Goal: Information Seeking & Learning: Learn about a topic

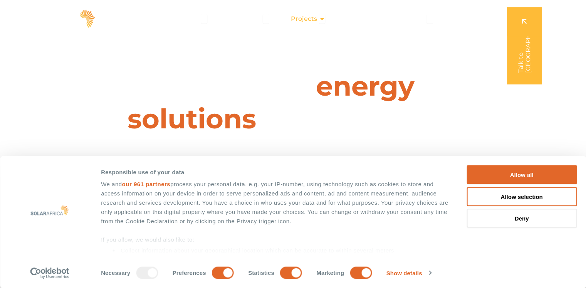
click at [322, 18] on icon "Menu" at bounding box center [322, 19] width 6 height 6
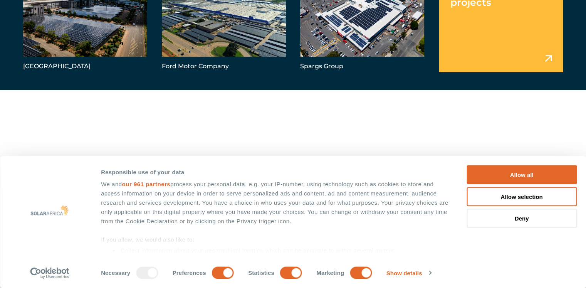
scroll to position [116, 0]
click at [525, 179] on button "Allow all" at bounding box center [521, 174] width 110 height 19
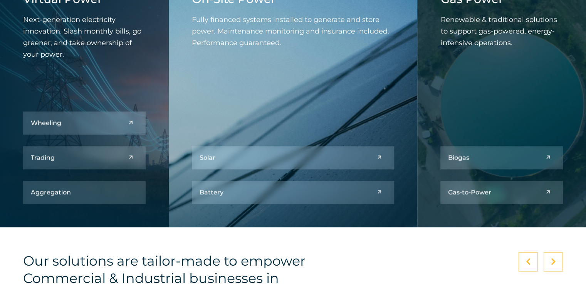
scroll to position [924, 0]
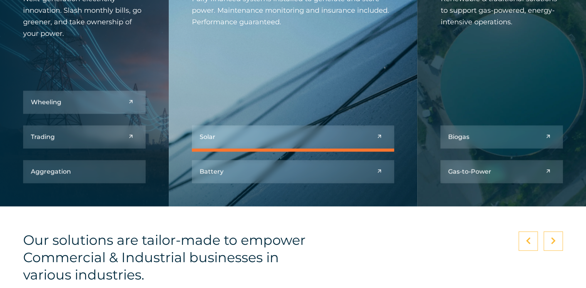
click at [378, 136] on link at bounding box center [293, 136] width 203 height 23
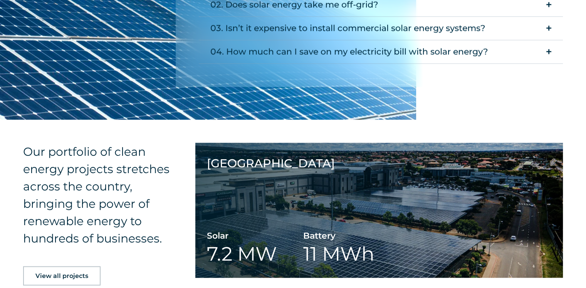
scroll to position [1579, 0]
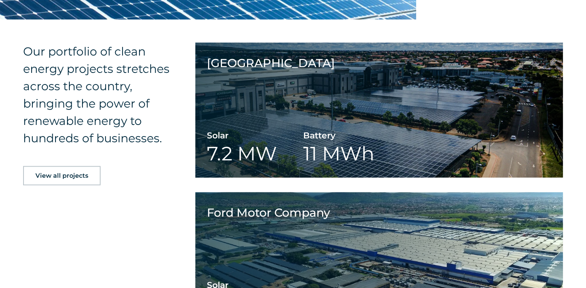
click at [63, 177] on span "View all projects" at bounding box center [61, 176] width 53 height 6
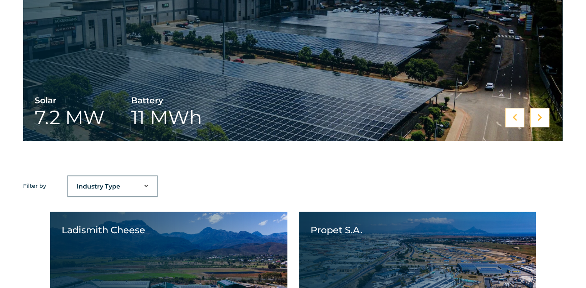
click at [145, 184] on select "Industry Type Agriculture Automotive Corporate Parks FMCG Food Processing Hospi…" at bounding box center [112, 186] width 89 height 15
click at [231, 168] on div "Ford Motor Company Solar 13.5 MW Ford Motor Company Spargs Group Solar 1.2 MW S…" at bounding box center [293, 62] width 586 height 225
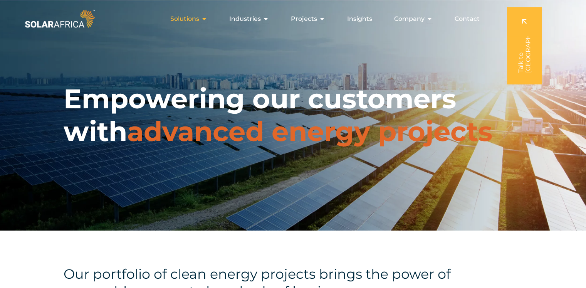
click at [203, 17] on icon "Menu" at bounding box center [204, 19] width 6 height 6
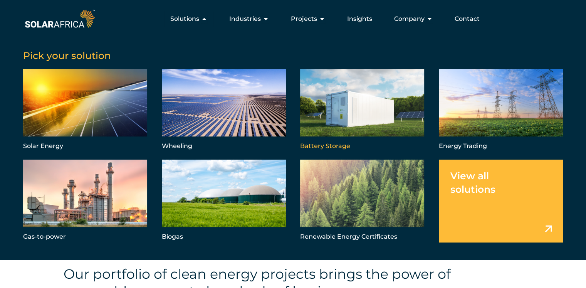
click at [357, 115] on link "Menu" at bounding box center [362, 110] width 124 height 83
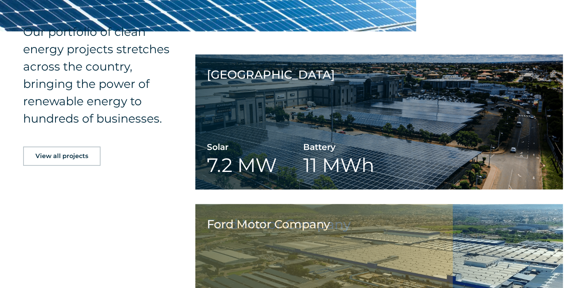
scroll to position [1194, 0]
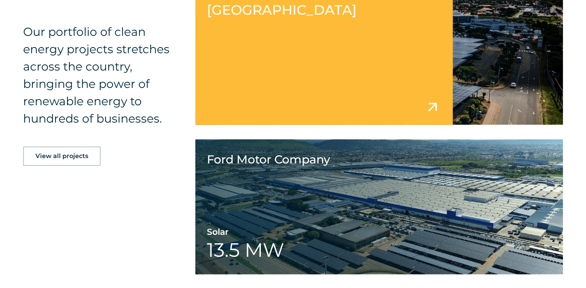
click at [328, 80] on link at bounding box center [378, 57] width 367 height 135
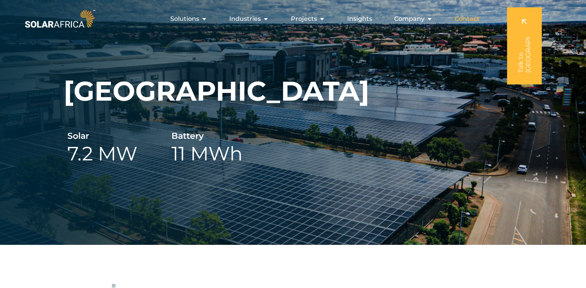
click at [464, 17] on span "Contact" at bounding box center [466, 18] width 25 height 9
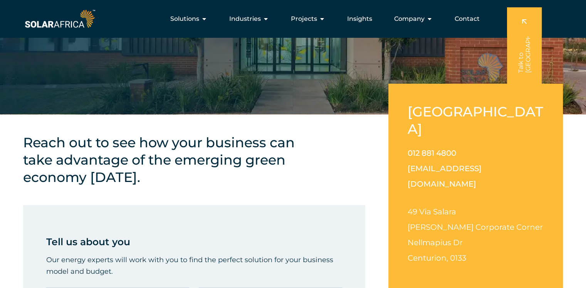
scroll to position [116, 0]
